Goal: Task Accomplishment & Management: Manage account settings

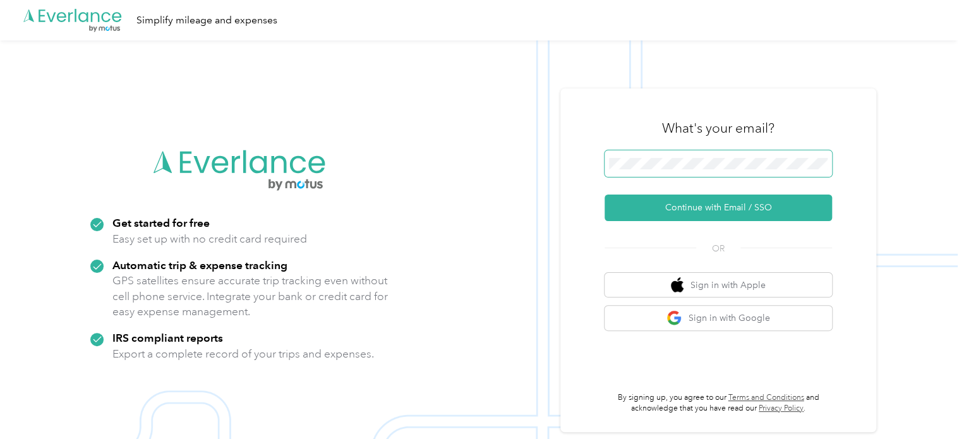
click at [689, 174] on span at bounding box center [718, 163] width 227 height 27
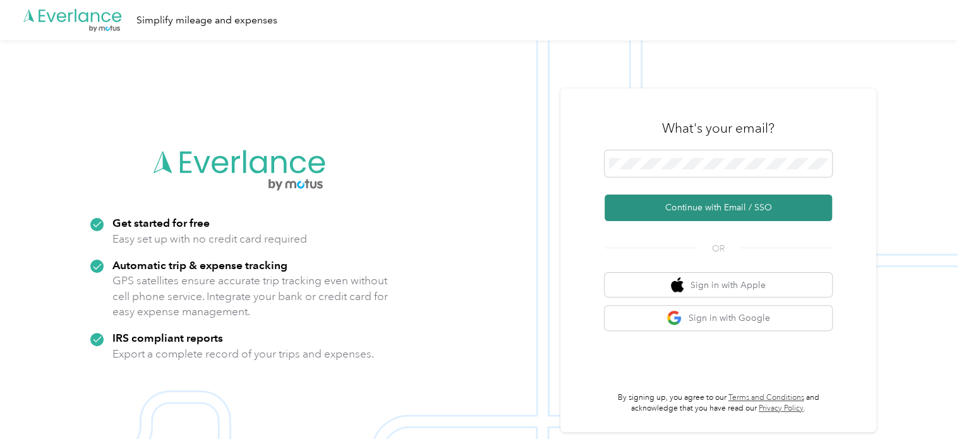
click at [672, 205] on button "Continue with Email / SSO" at bounding box center [718, 208] width 227 height 27
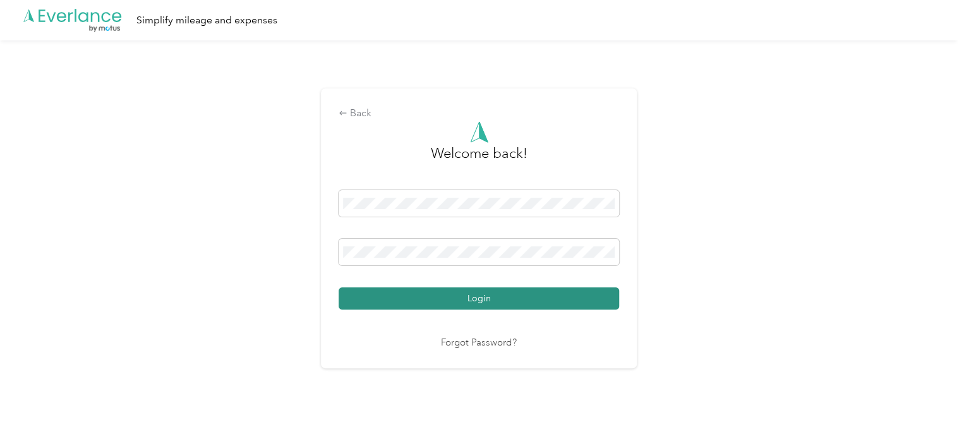
click at [520, 298] on button "Login" at bounding box center [479, 298] width 281 height 22
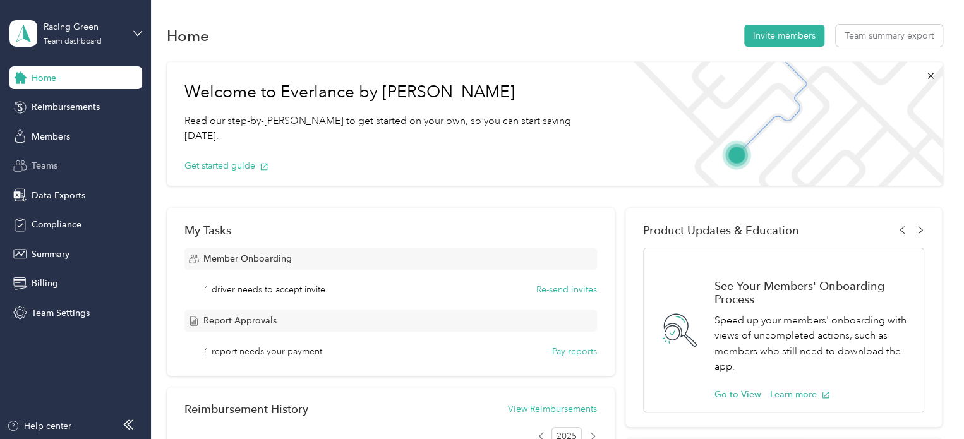
click at [48, 171] on span "Teams" at bounding box center [45, 165] width 26 height 13
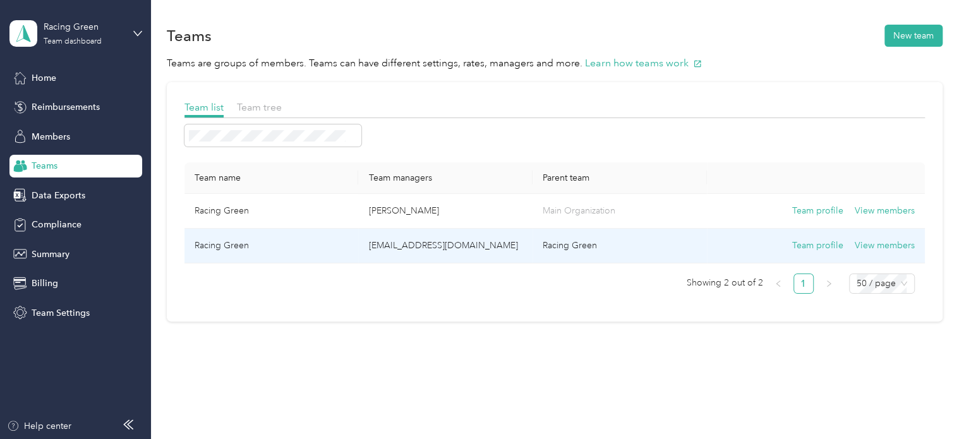
click at [235, 243] on td "Racing Green" at bounding box center [271, 246] width 174 height 35
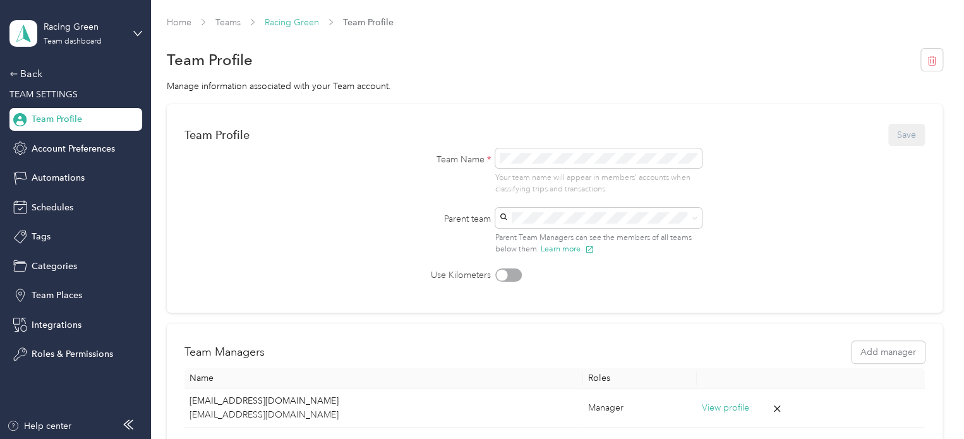
click at [289, 22] on link "Racing Green" at bounding box center [292, 22] width 54 height 11
click at [26, 73] on div "Back" at bounding box center [72, 73] width 126 height 15
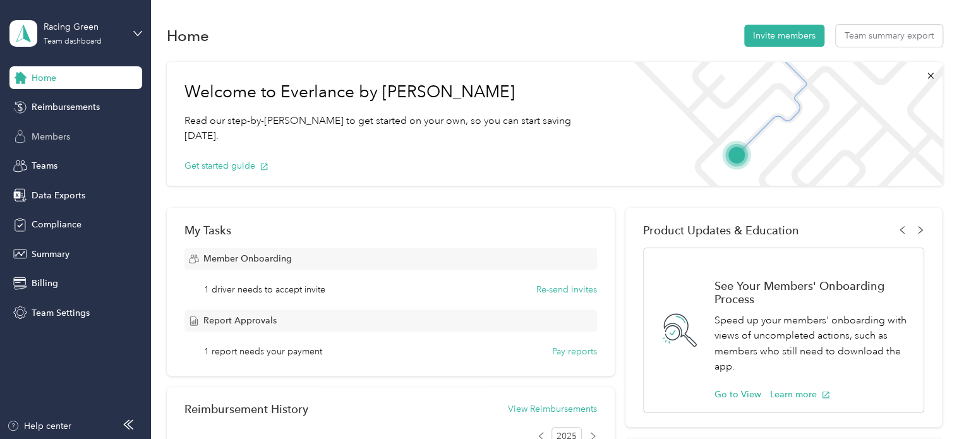
click at [57, 143] on span "Members" at bounding box center [51, 136] width 39 height 13
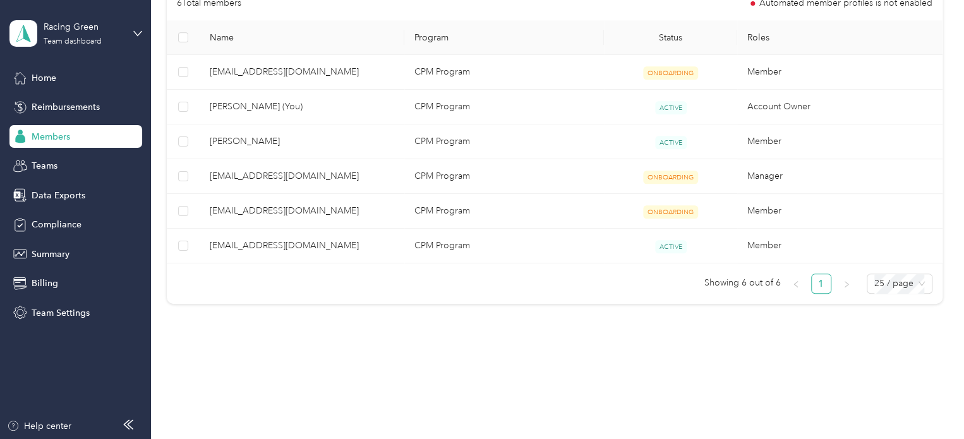
scroll to position [253, 0]
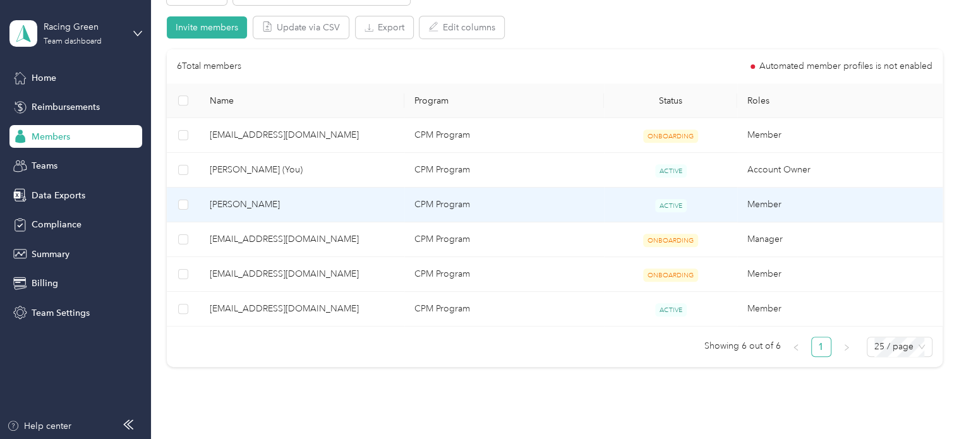
click at [227, 207] on span "[PERSON_NAME]" at bounding box center [302, 205] width 184 height 14
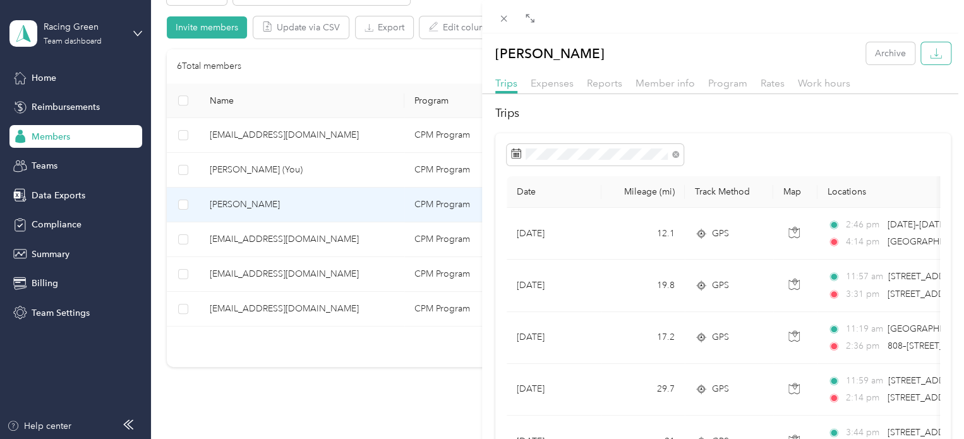
click at [930, 51] on icon "button" at bounding box center [936, 53] width 12 height 12
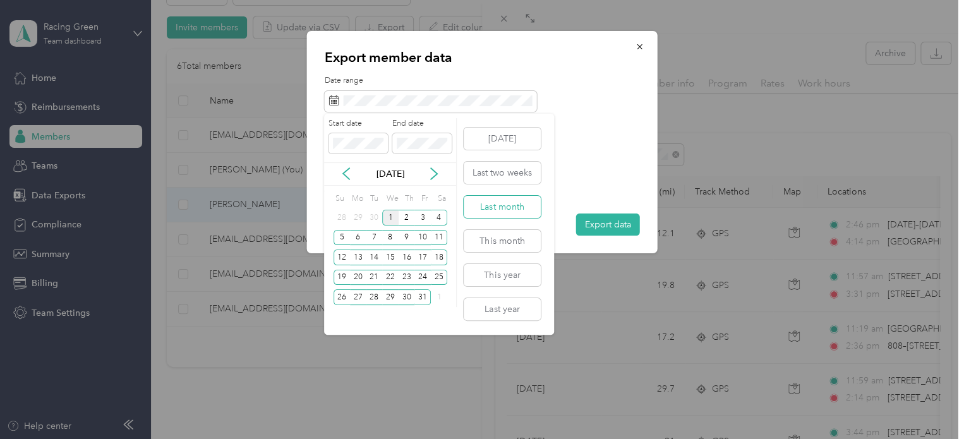
click at [502, 209] on button "Last month" at bounding box center [502, 207] width 77 height 22
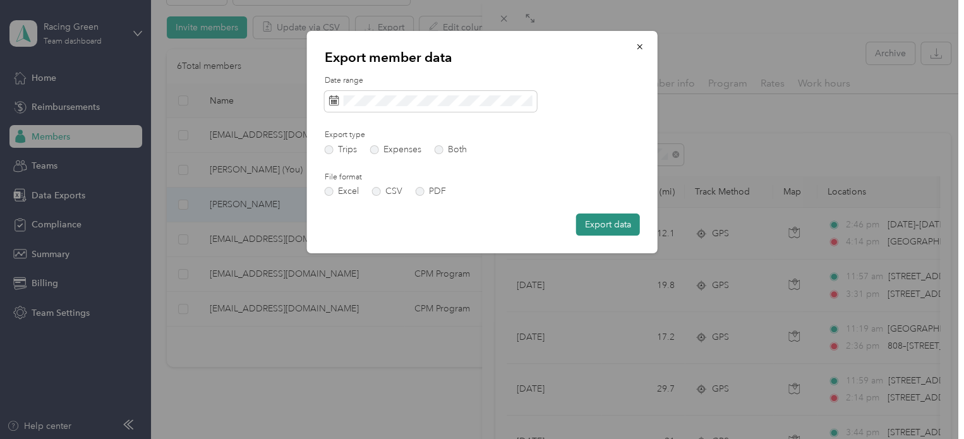
click at [619, 227] on button "Export data" at bounding box center [608, 225] width 64 height 22
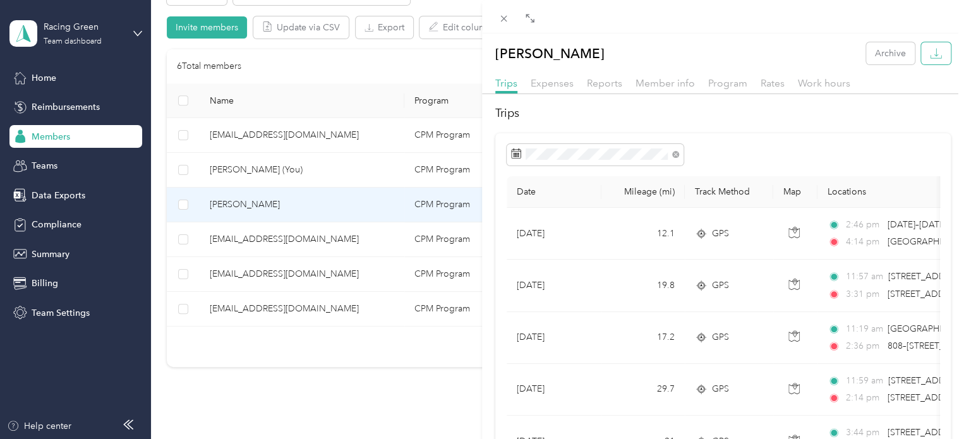
click at [933, 60] on button "button" at bounding box center [936, 53] width 30 height 22
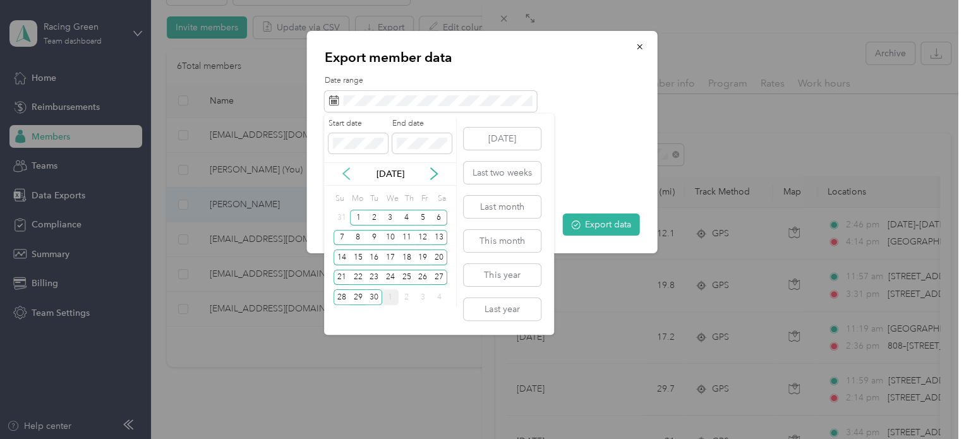
click at [346, 174] on icon at bounding box center [346, 173] width 13 height 13
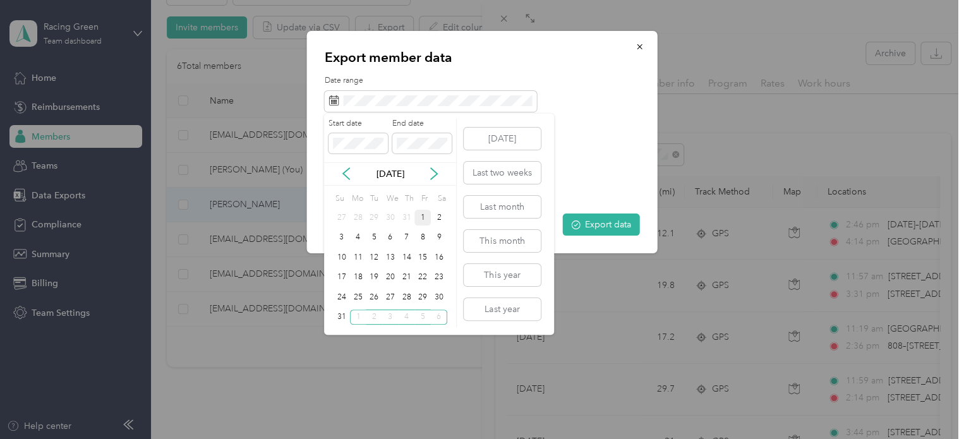
click at [420, 218] on div "1" at bounding box center [422, 218] width 16 height 16
click at [337, 317] on div "31" at bounding box center [342, 318] width 16 height 16
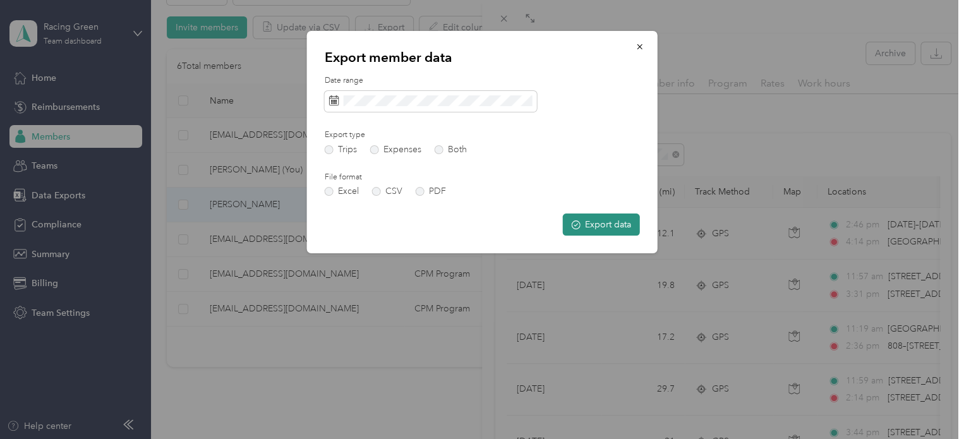
click at [602, 231] on button "Export data" at bounding box center [601, 225] width 77 height 22
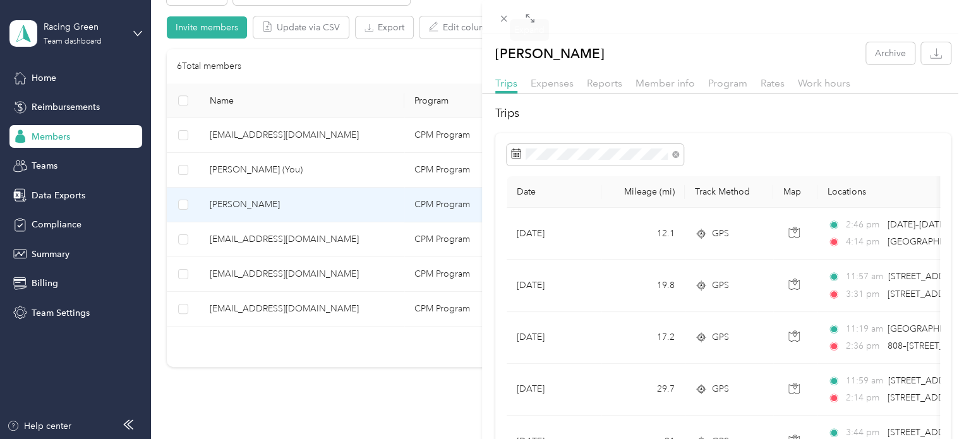
drag, startPoint x: 500, startPoint y: 21, endPoint x: 498, endPoint y: 30, distance: 9.0
click at [500, 21] on icon at bounding box center [503, 18] width 11 height 11
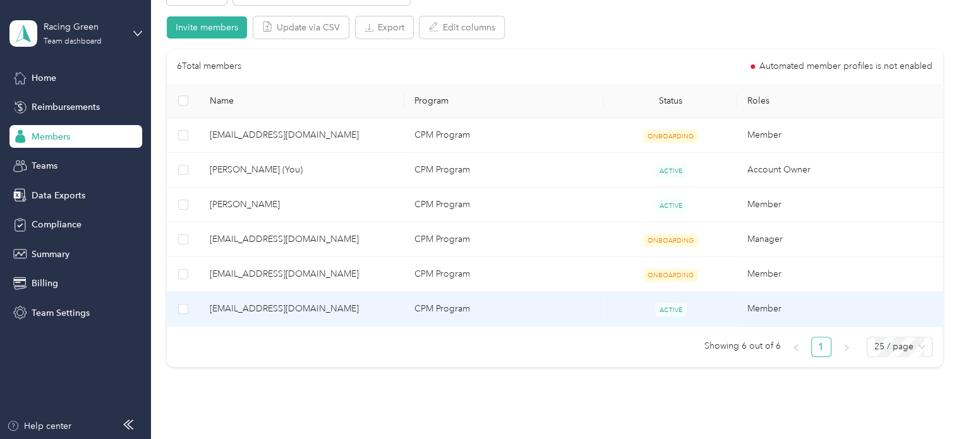
click at [264, 308] on span "[EMAIL_ADDRESS][DOMAIN_NAME]" at bounding box center [302, 309] width 184 height 14
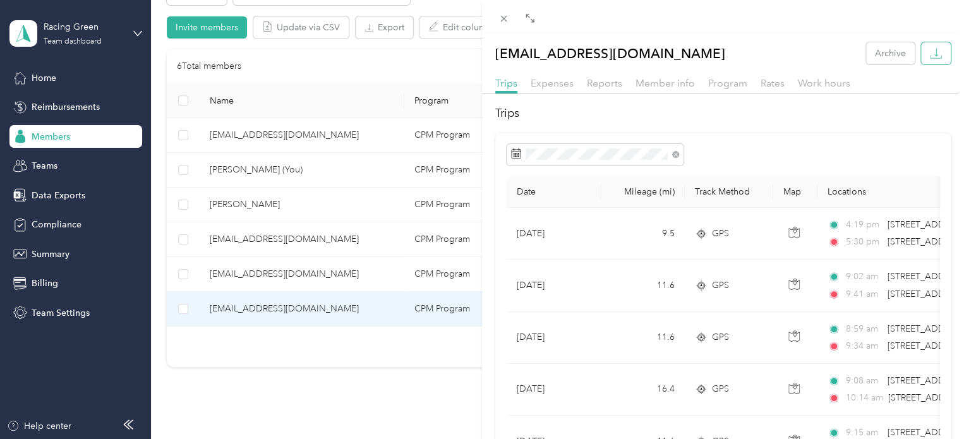
click at [936, 50] on button "button" at bounding box center [936, 53] width 30 height 22
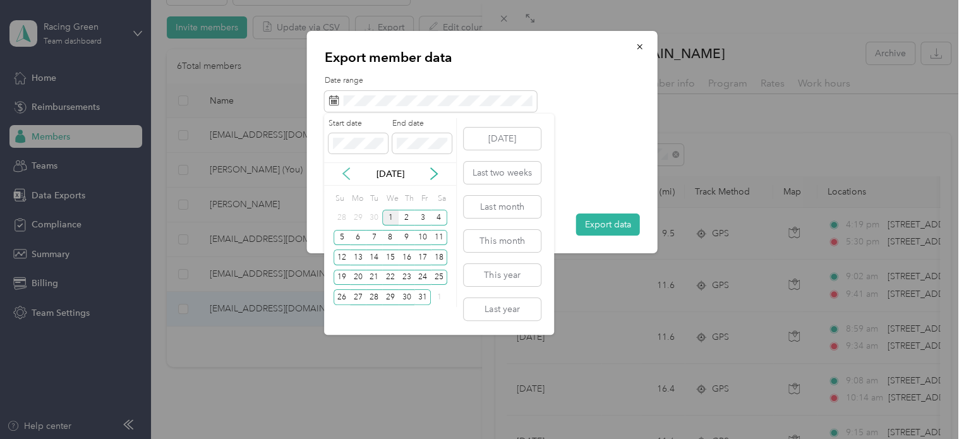
click at [349, 176] on icon at bounding box center [346, 173] width 13 height 13
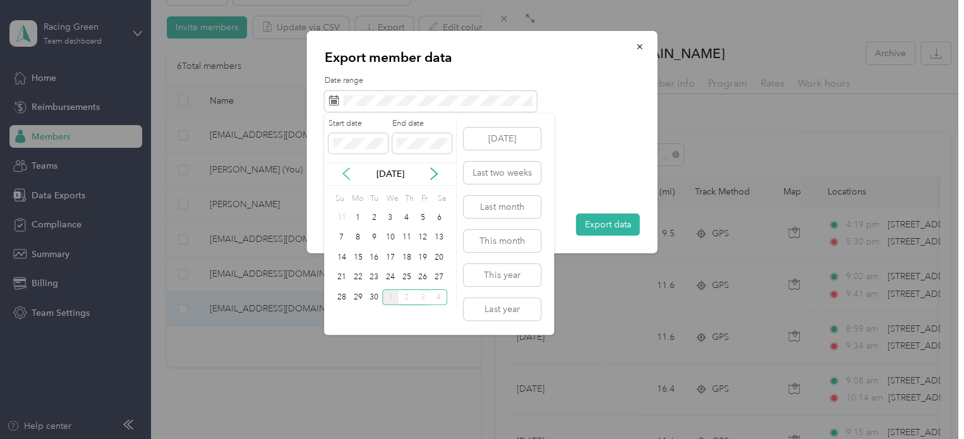
click at [349, 176] on icon at bounding box center [346, 173] width 13 height 13
click at [420, 218] on div "1" at bounding box center [422, 218] width 16 height 16
click at [339, 318] on div "31" at bounding box center [342, 318] width 16 height 16
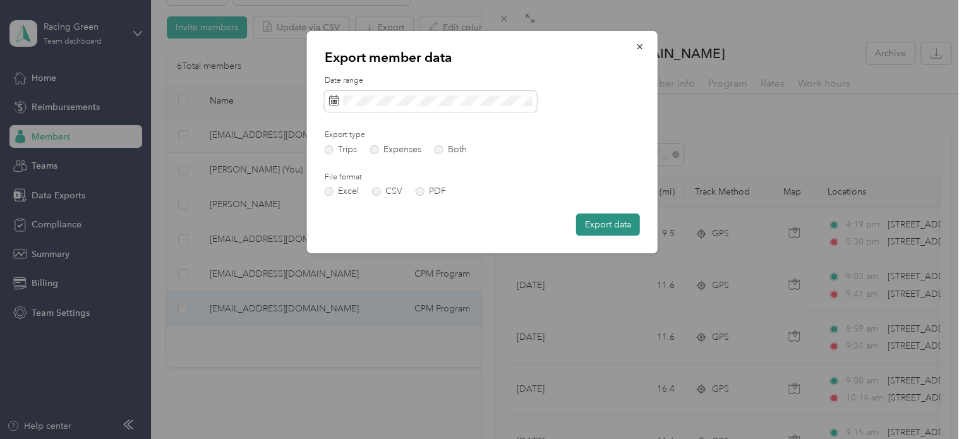
click at [613, 224] on button "Export data" at bounding box center [608, 225] width 64 height 22
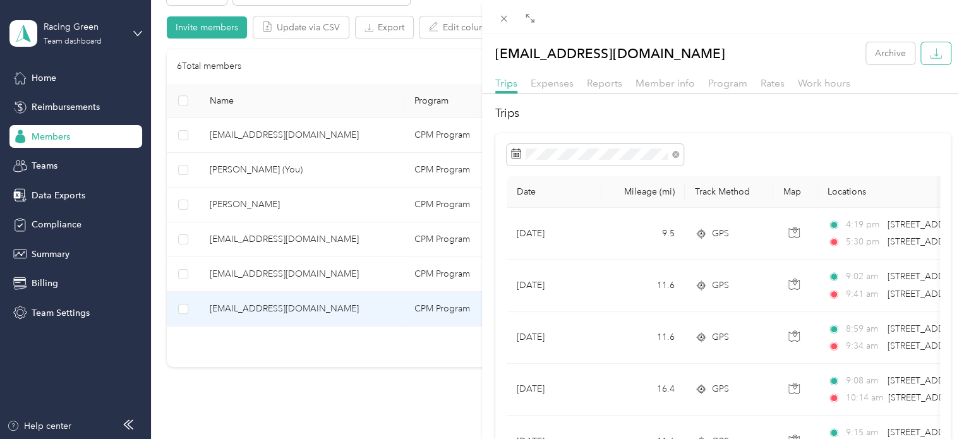
click at [933, 54] on button "button" at bounding box center [936, 53] width 30 height 22
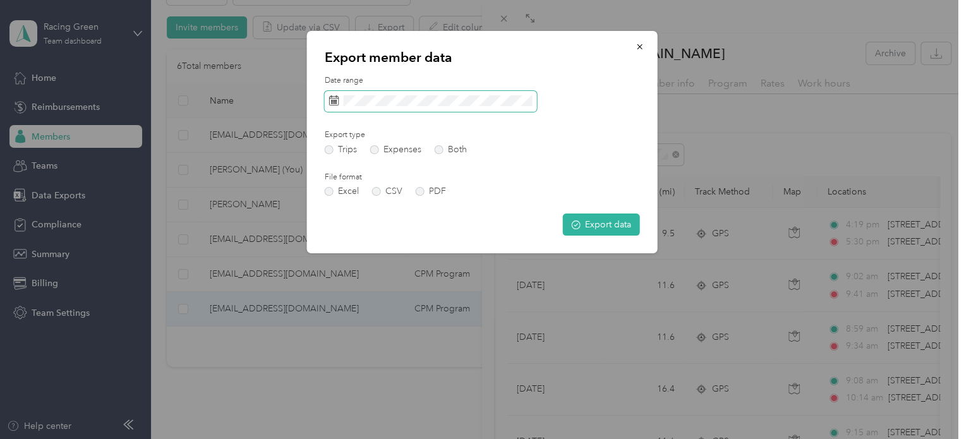
click at [464, 111] on span at bounding box center [431, 101] width 212 height 21
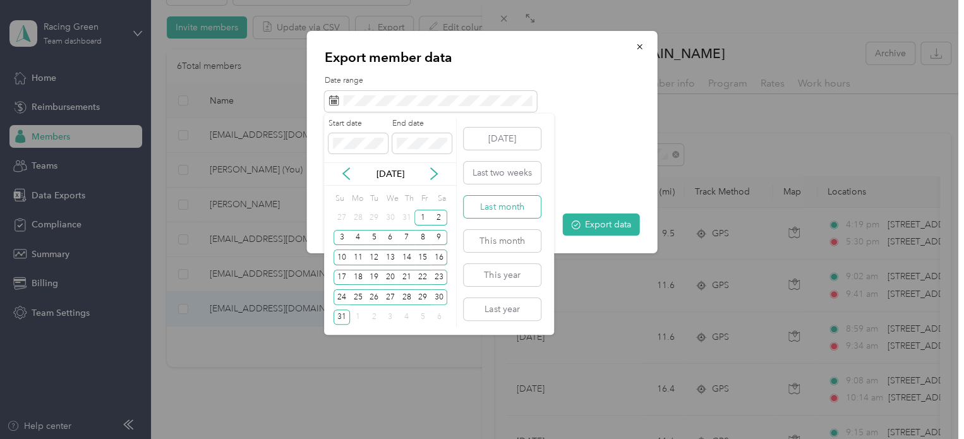
click at [504, 203] on button "Last month" at bounding box center [502, 207] width 77 height 22
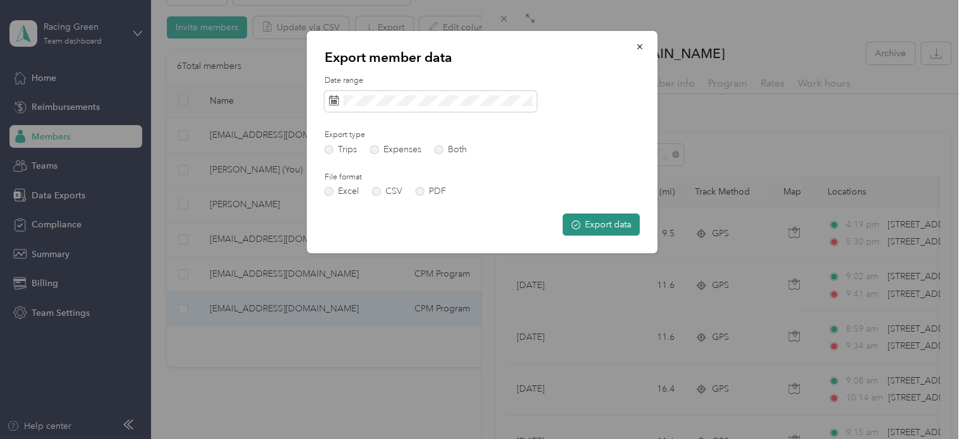
click at [606, 219] on button "Export data" at bounding box center [601, 225] width 77 height 22
